Goal: Obtain resource: Download file/media

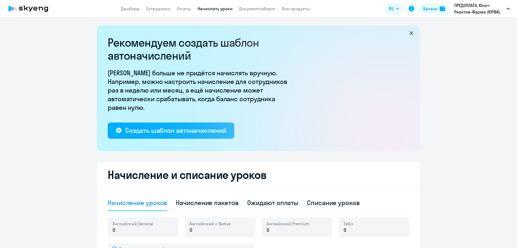
select select "10"
click at [128, 7] on link "Дашборд" at bounding box center [130, 8] width 19 height 5
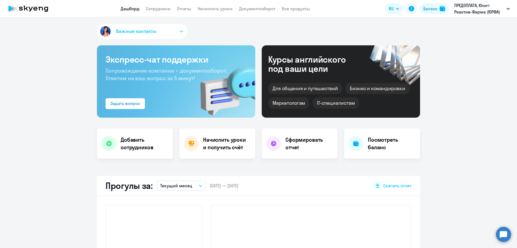
select select "30"
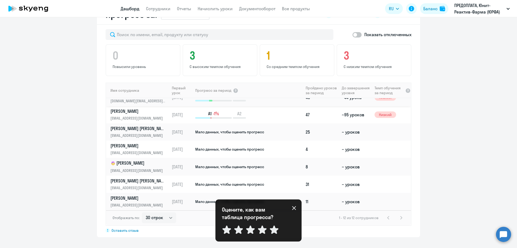
scroll to position [69, 0]
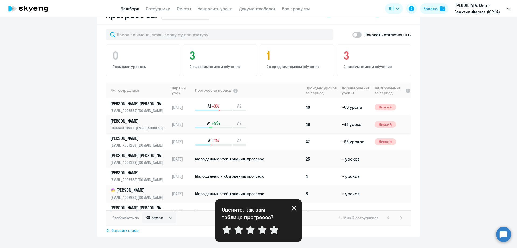
click at [347, 126] on td "~44 урока" at bounding box center [356, 124] width 33 height 17
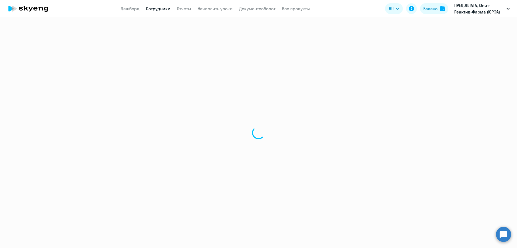
select select "english"
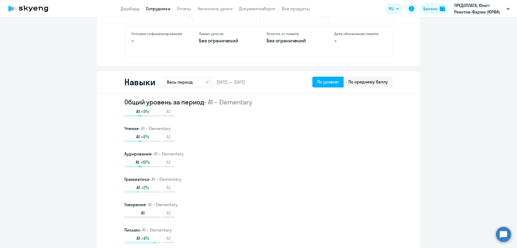
scroll to position [269, 0]
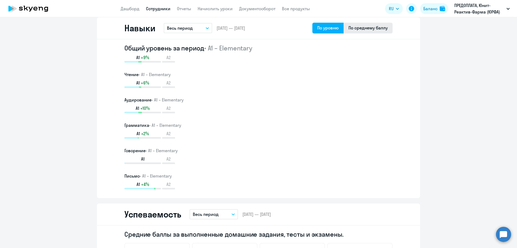
click at [367, 29] on div "По среднему баллу" at bounding box center [368, 28] width 39 height 6
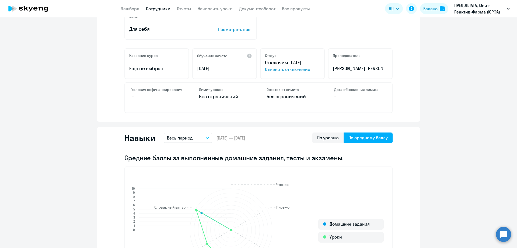
scroll to position [0, 0]
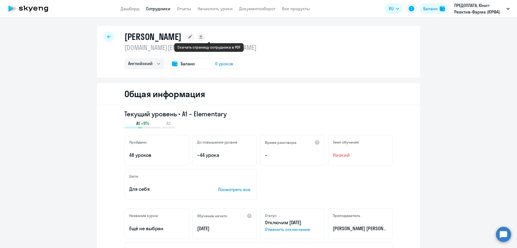
click at [202, 36] on icon at bounding box center [200, 36] width 3 height 3
select select "english"
click at [109, 35] on div at bounding box center [108, 36] width 11 height 11
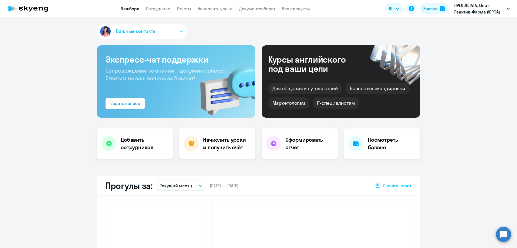
select select "30"
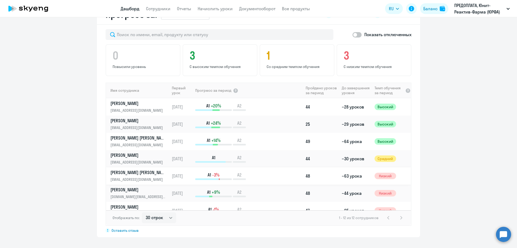
scroll to position [377, 0]
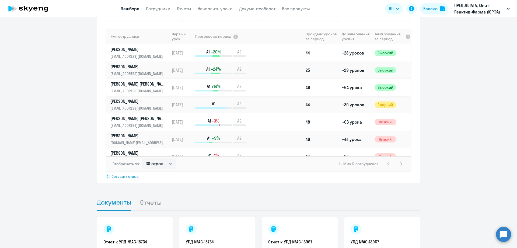
click at [135, 83] on p "[PERSON_NAME] [PERSON_NAME]" at bounding box center [137, 84] width 55 height 6
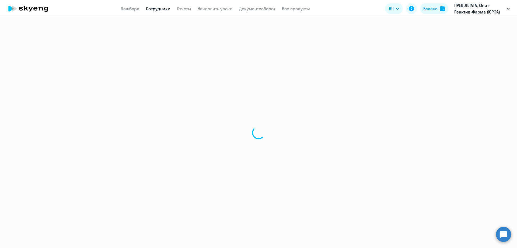
select select "english"
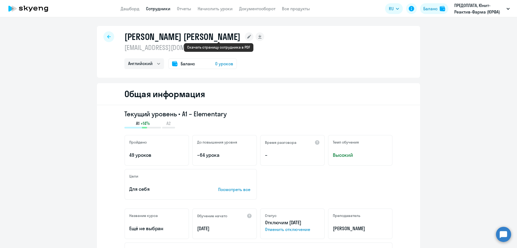
click at [256, 37] on rect at bounding box center [260, 36] width 9 height 9
select select "english"
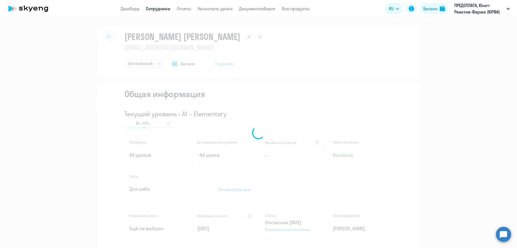
select select "english"
